Goal: Check status: Check status

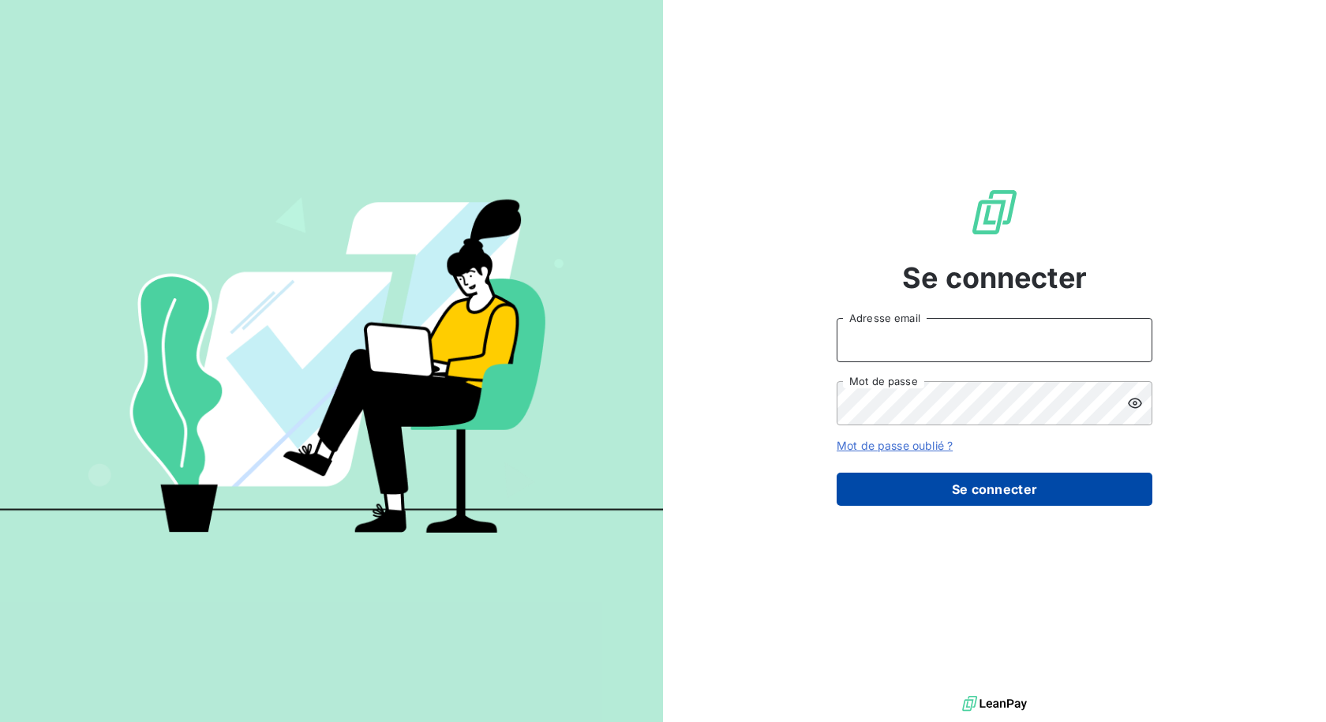
type input "assistante-compta-clients@copytop.com"
click at [944, 492] on button "Se connecter" at bounding box center [995, 489] width 316 height 33
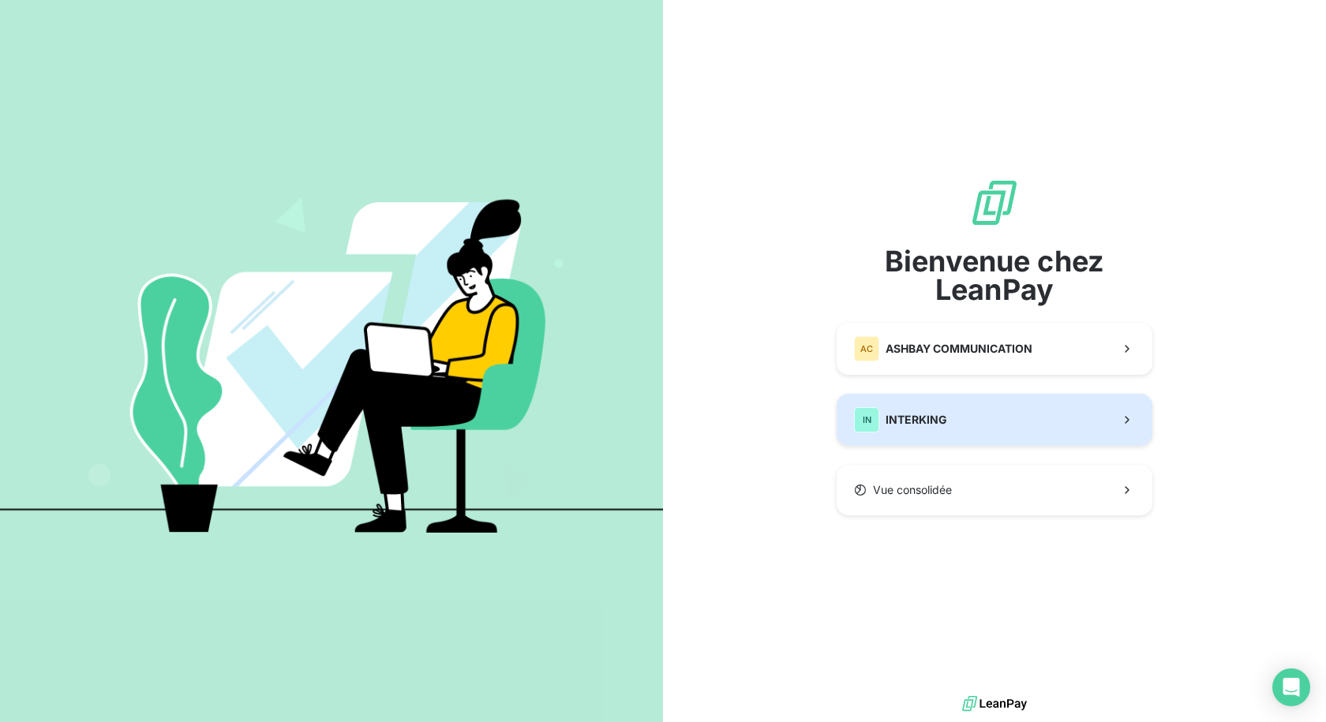
click at [971, 415] on button "IN INTERKING" at bounding box center [995, 420] width 316 height 52
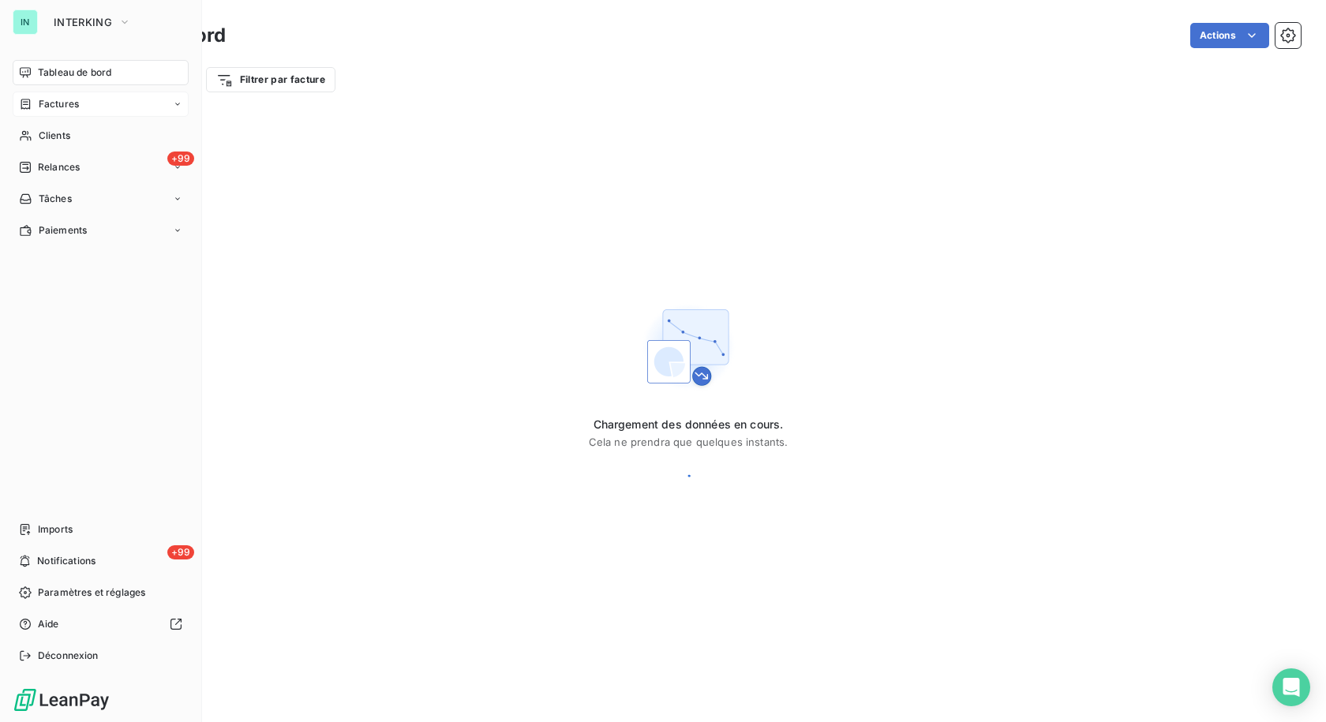
click at [39, 101] on span "Factures" at bounding box center [59, 104] width 40 height 14
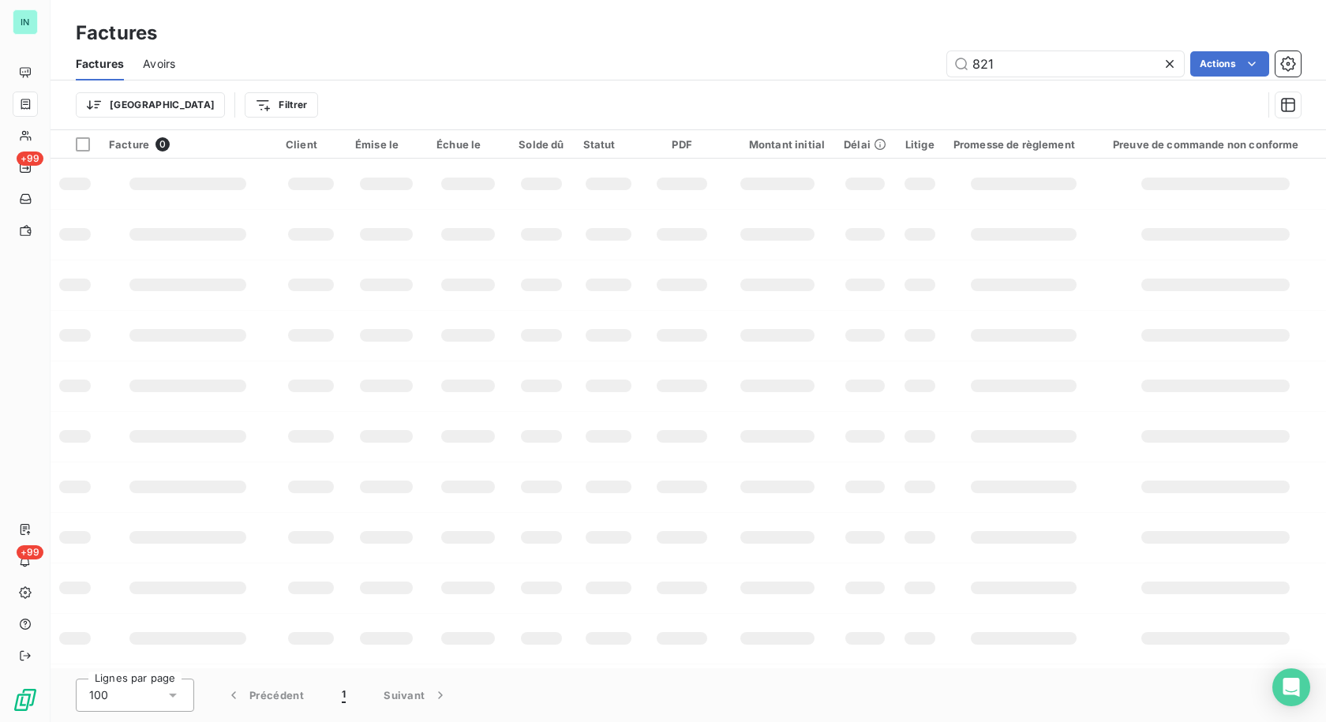
drag, startPoint x: 1032, startPoint y: 69, endPoint x: 730, endPoint y: 101, distance: 303.2
click at [740, 102] on div "Factures Avoirs 821 Actions Trier Filtrer" at bounding box center [689, 88] width 1276 height 82
type input "97225"
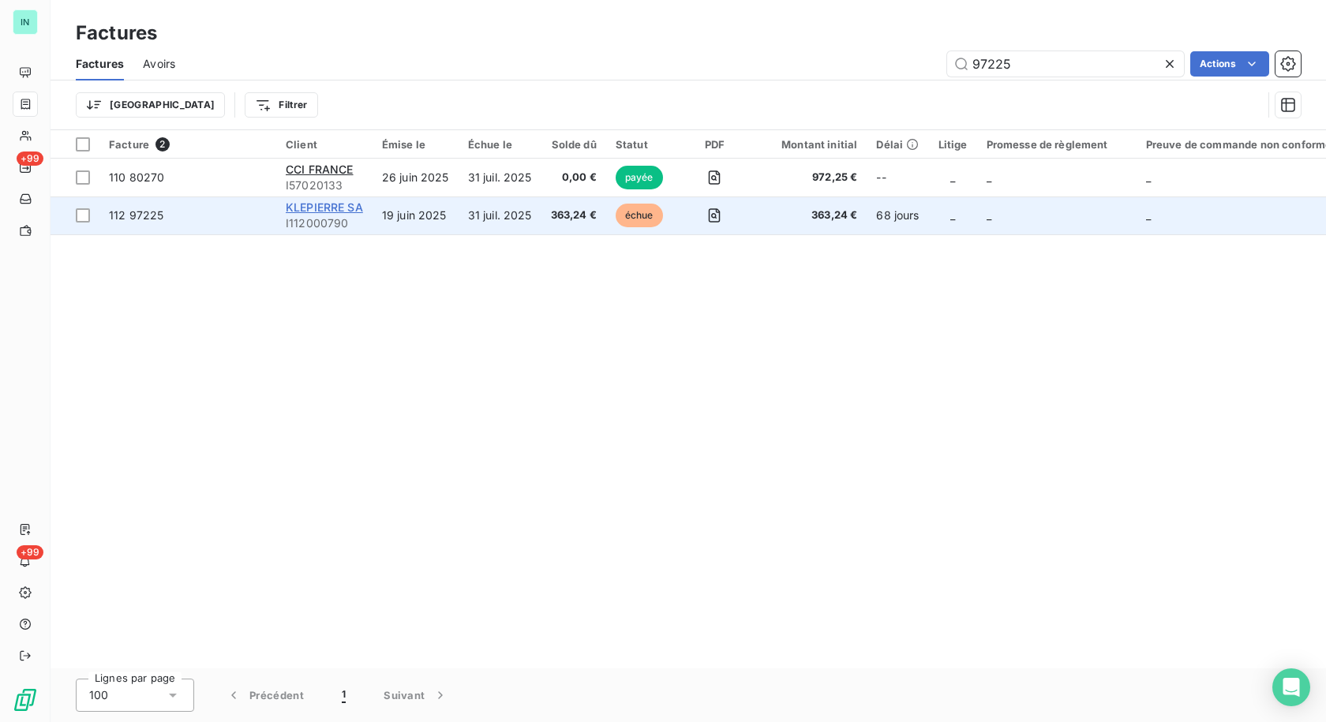
click at [312, 208] on span "KLEPIERRE SA" at bounding box center [324, 206] width 77 height 13
